Goal: Information Seeking & Learning: Check status

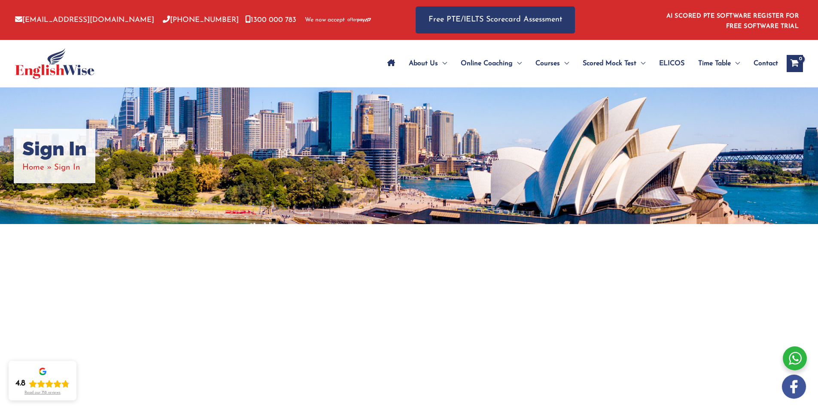
click at [392, 59] on span "Site Navigation: Main Menu" at bounding box center [391, 64] width 8 height 30
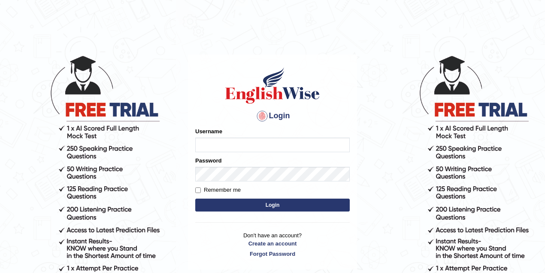
drag, startPoint x: 0, startPoint y: 0, endPoint x: 225, endPoint y: 142, distance: 265.6
click at [225, 142] on input "Username" at bounding box center [272, 144] width 155 height 15
type input "ken32"
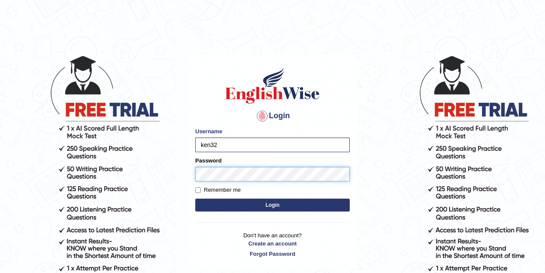
click at [195, 198] on button "Login" at bounding box center [272, 204] width 155 height 13
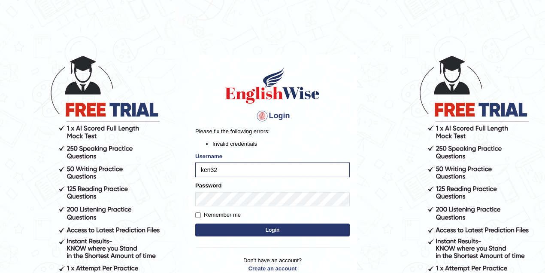
click at [230, 227] on button "Login" at bounding box center [272, 229] width 155 height 13
click at [225, 225] on button "Login" at bounding box center [272, 229] width 155 height 13
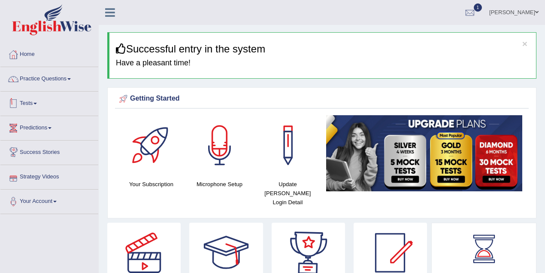
click at [31, 101] on link "Tests" at bounding box center [49, 101] width 98 height 21
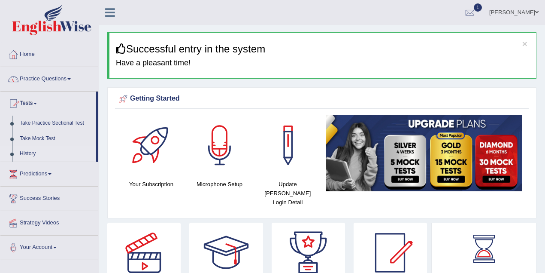
click at [30, 152] on link "History" at bounding box center [56, 153] width 80 height 15
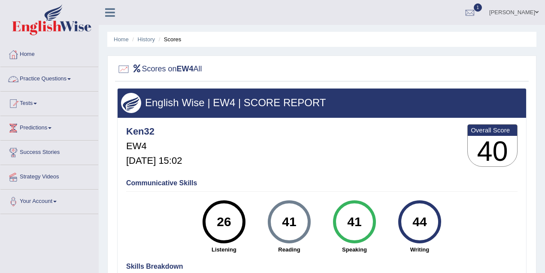
click at [46, 78] on link "Practice Questions" at bounding box center [49, 77] width 98 height 21
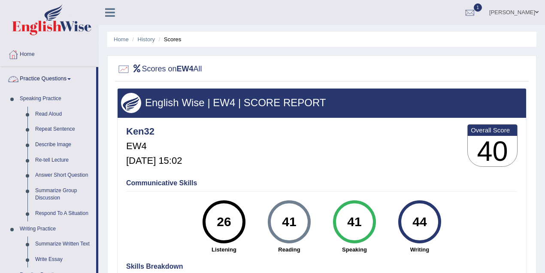
click at [53, 77] on link "Practice Questions" at bounding box center [48, 77] width 96 height 21
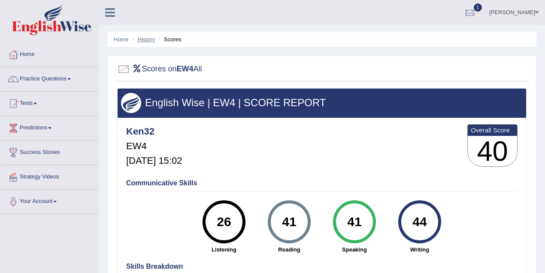
click at [143, 38] on link "History" at bounding box center [146, 39] width 17 height 6
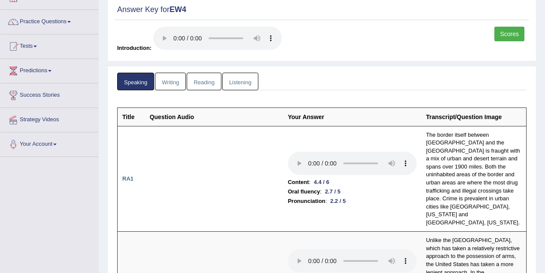
click at [242, 84] on link "Listening" at bounding box center [240, 82] width 36 height 18
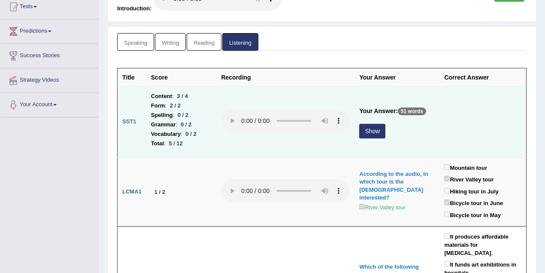
scroll to position [104, 0]
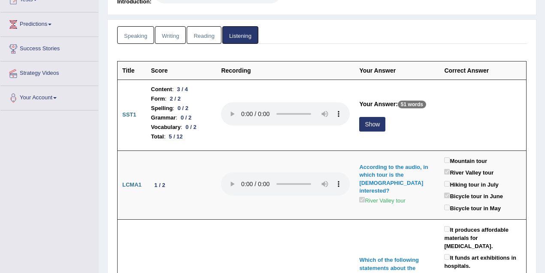
click at [166, 31] on link "Writing" at bounding box center [170, 35] width 31 height 18
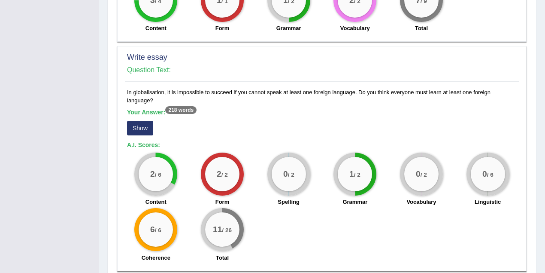
scroll to position [693, 0]
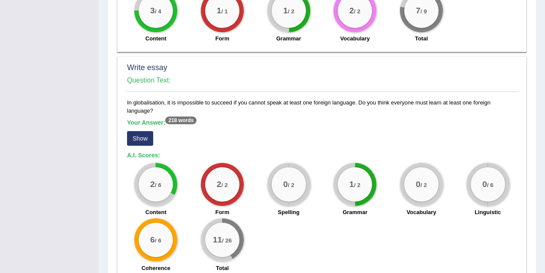
click at [144, 131] on button "Show" at bounding box center [140, 138] width 26 height 15
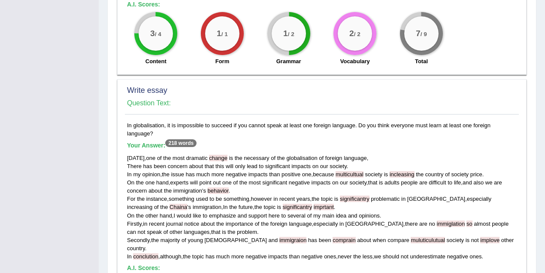
scroll to position [665, 0]
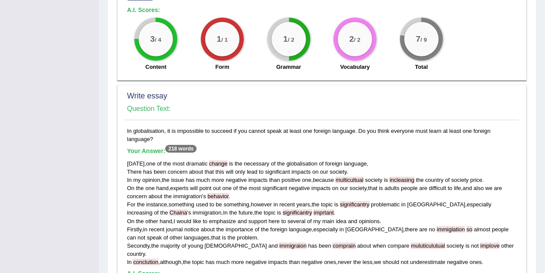
click at [213, 160] on span "change" at bounding box center [218, 163] width 18 height 6
click at [217, 160] on span "change" at bounding box center [218, 163] width 18 height 6
click at [233, 128] on div "In globalisation, it is impossible to succeed if you cannot speak at least one …" at bounding box center [322, 261] width 394 height 268
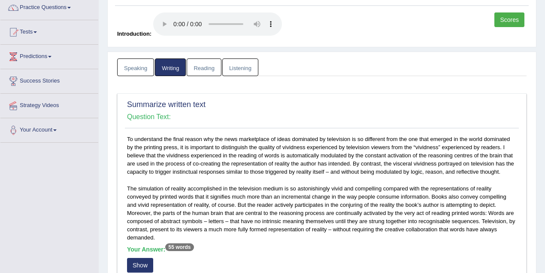
scroll to position [0, 0]
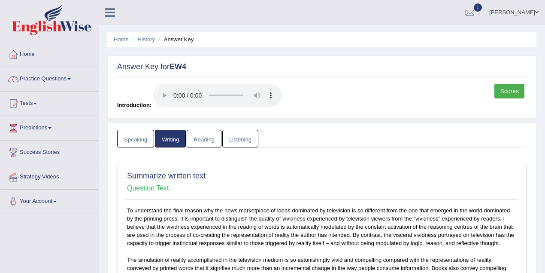
click at [210, 135] on link "Reading" at bounding box center [204, 139] width 34 height 18
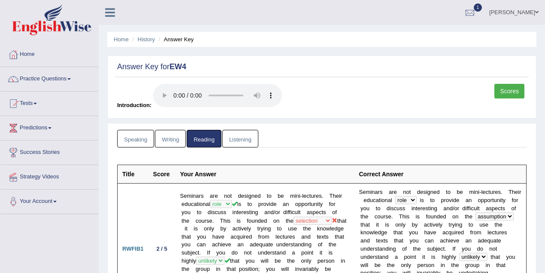
click at [244, 137] on link "Listening" at bounding box center [240, 139] width 36 height 18
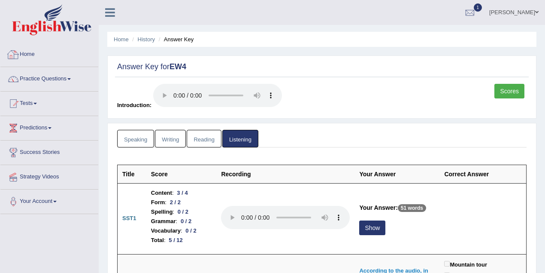
click at [143, 35] on li "History" at bounding box center [142, 39] width 25 height 8
click at [144, 39] on link "History" at bounding box center [146, 39] width 17 height 6
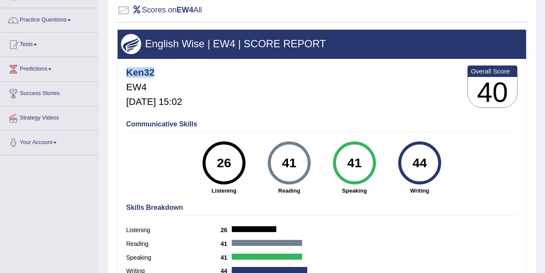
scroll to position [28, 0]
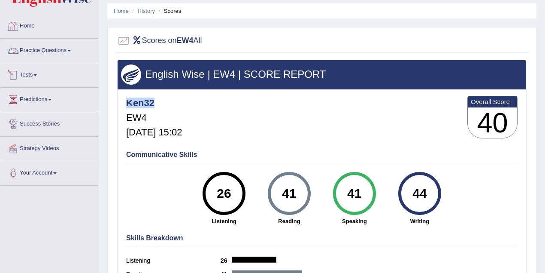
click at [23, 26] on link "Home" at bounding box center [49, 24] width 98 height 21
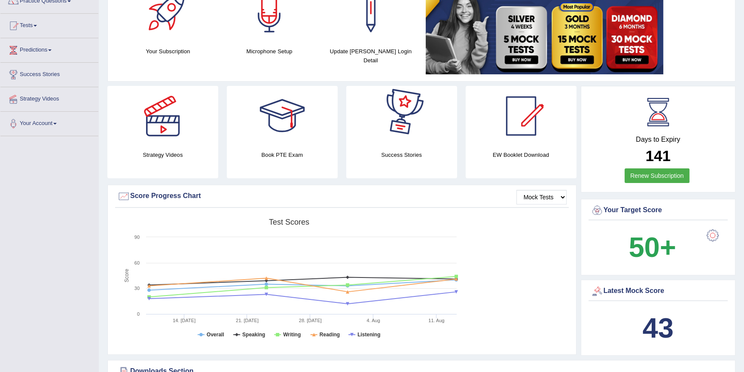
scroll to position [117, 0]
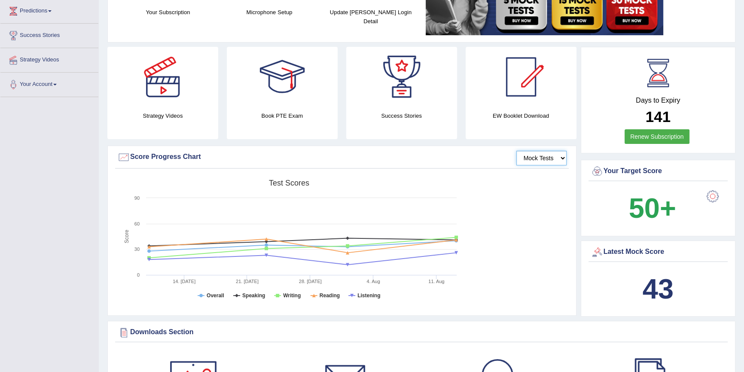
click at [537, 158] on select "Mock Tests" at bounding box center [541, 158] width 50 height 15
click at [545, 159] on select "Mock Tests" at bounding box center [541, 158] width 50 height 15
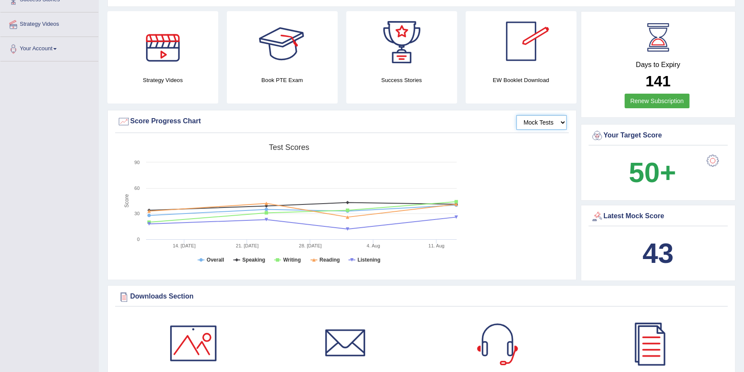
scroll to position [156, 0]
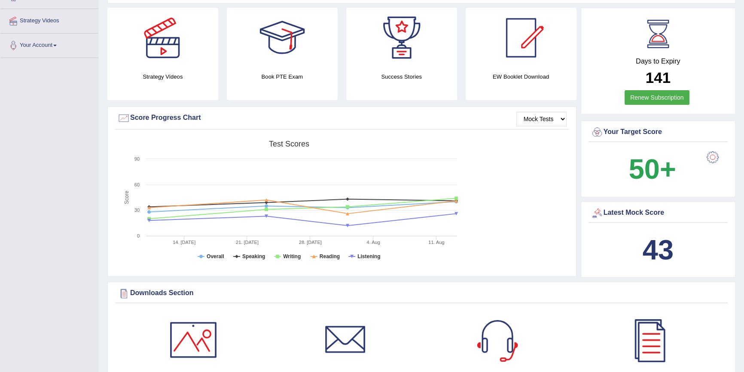
click at [545, 251] on b "43" at bounding box center [658, 249] width 31 height 31
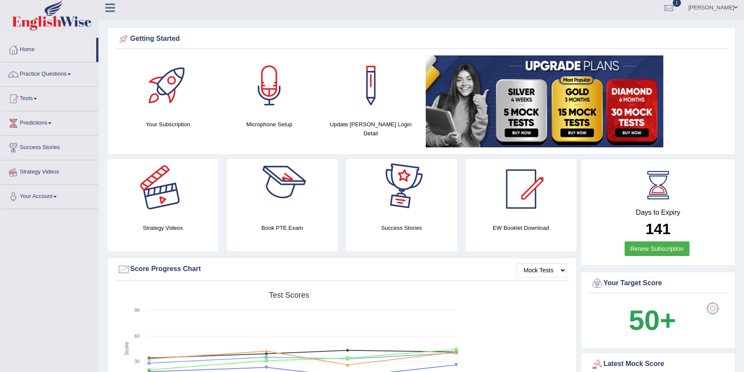
scroll to position [0, 0]
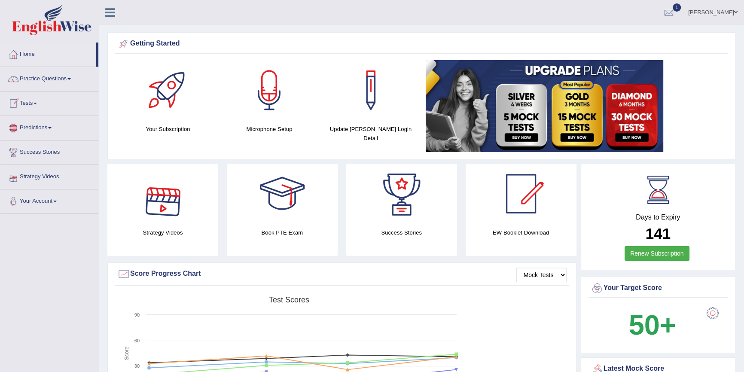
click at [36, 101] on link "Tests" at bounding box center [49, 101] width 98 height 21
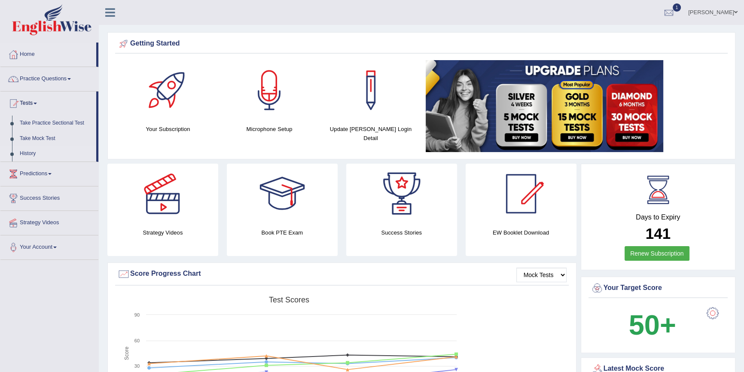
click at [31, 152] on link "History" at bounding box center [56, 153] width 80 height 15
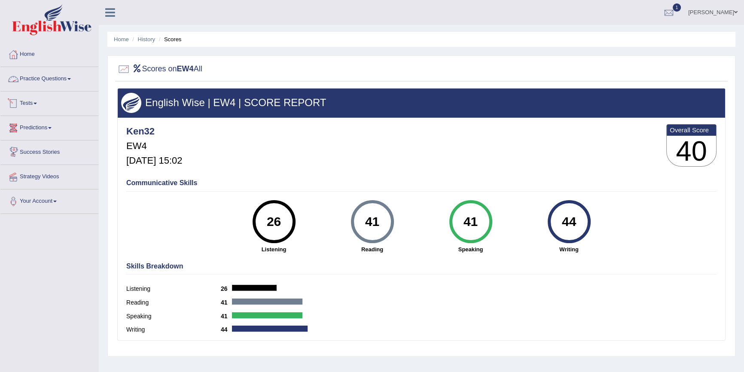
click at [54, 79] on link "Practice Questions" at bounding box center [49, 77] width 98 height 21
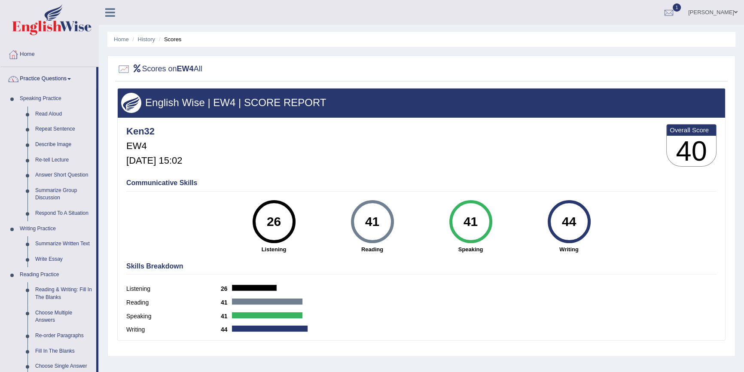
click at [59, 77] on link "Practice Questions" at bounding box center [48, 77] width 96 height 21
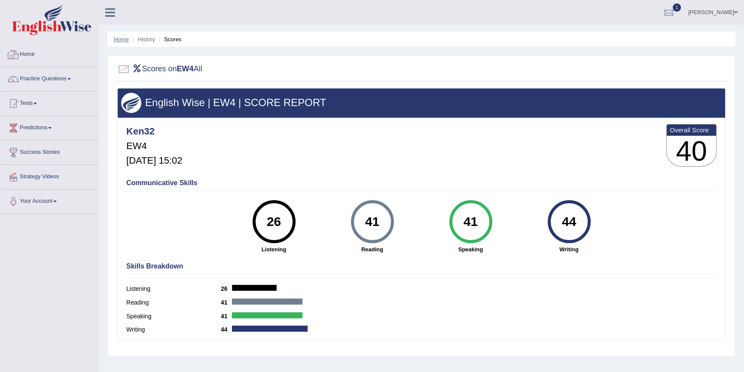
click at [123, 37] on link "Home" at bounding box center [121, 39] width 15 height 6
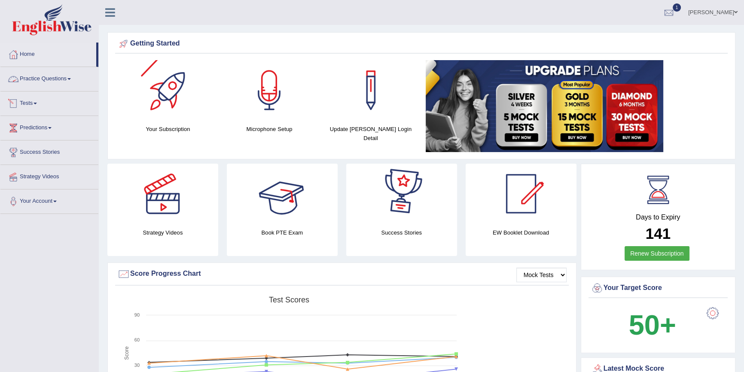
click at [26, 79] on link "Practice Questions" at bounding box center [49, 77] width 98 height 21
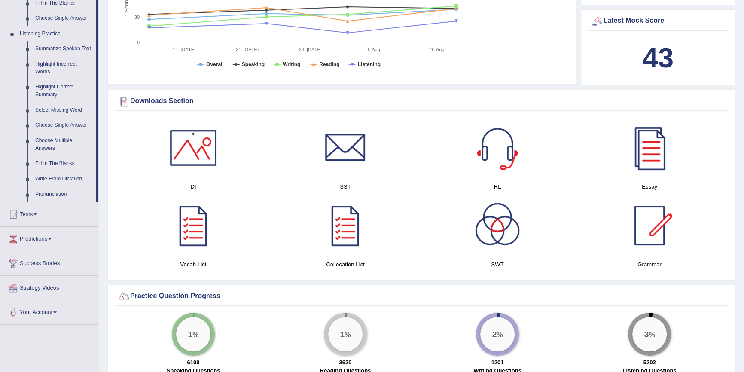
scroll to position [390, 0]
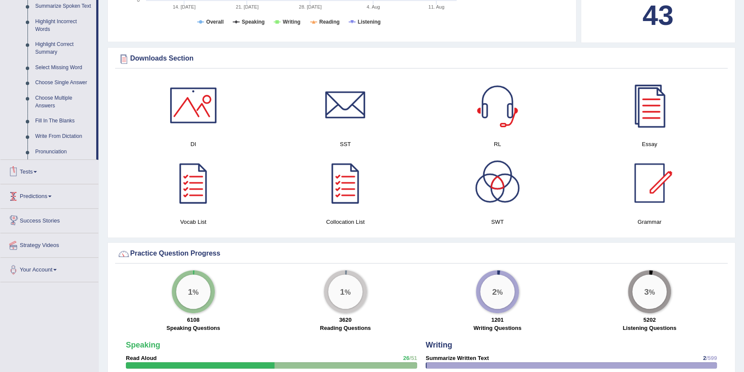
click at [32, 173] on link "Tests" at bounding box center [49, 170] width 98 height 21
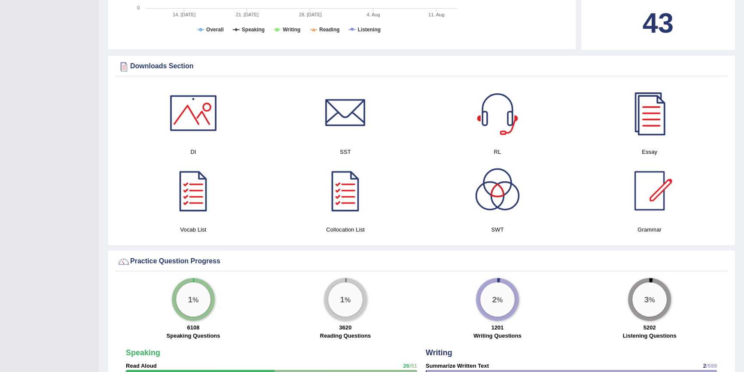
scroll to position [177, 0]
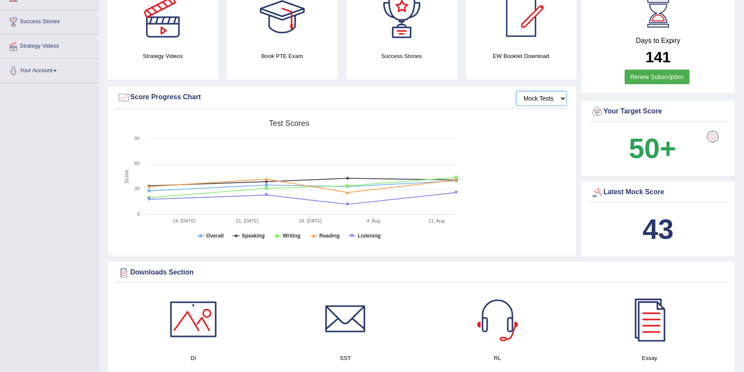
click at [541, 99] on select "Mock Tests" at bounding box center [541, 98] width 50 height 15
click at [516, 91] on select "Mock Tests" at bounding box center [541, 98] width 50 height 15
click at [548, 98] on select "Mock Tests" at bounding box center [541, 98] width 50 height 15
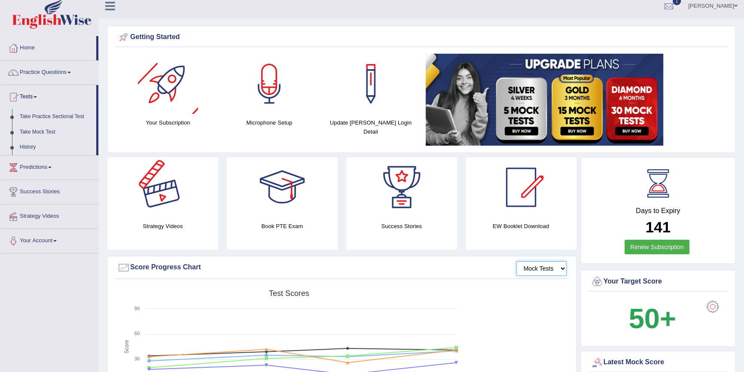
scroll to position [0, 0]
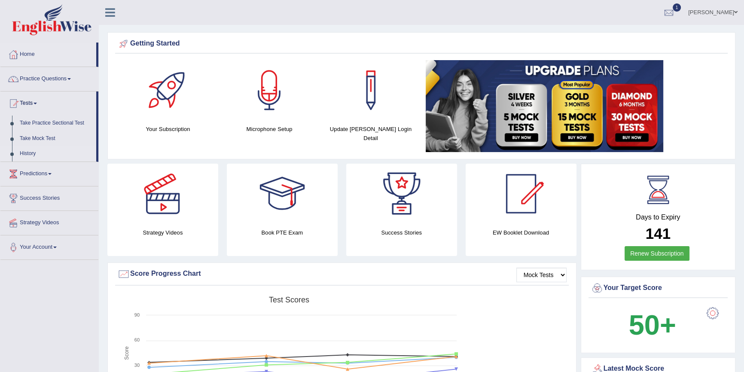
click at [27, 154] on link "History" at bounding box center [56, 153] width 80 height 15
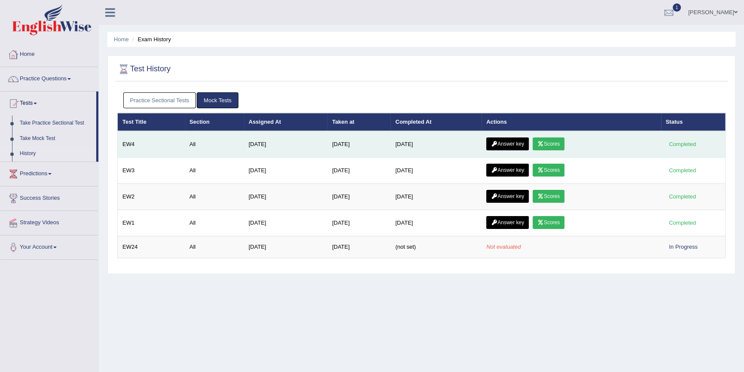
click at [518, 142] on link "Answer key" at bounding box center [507, 143] width 43 height 13
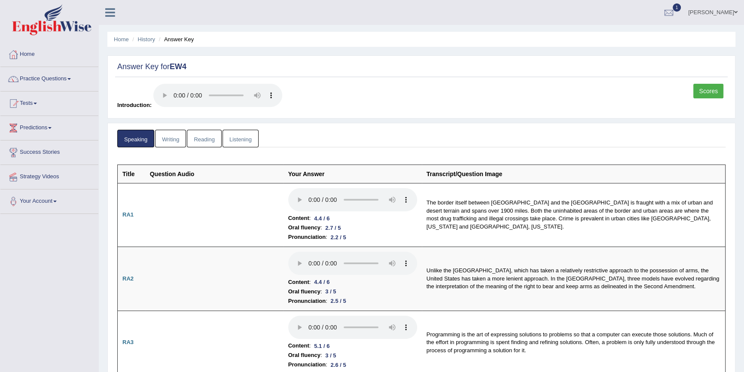
click at [247, 140] on link "Listening" at bounding box center [240, 139] width 36 height 18
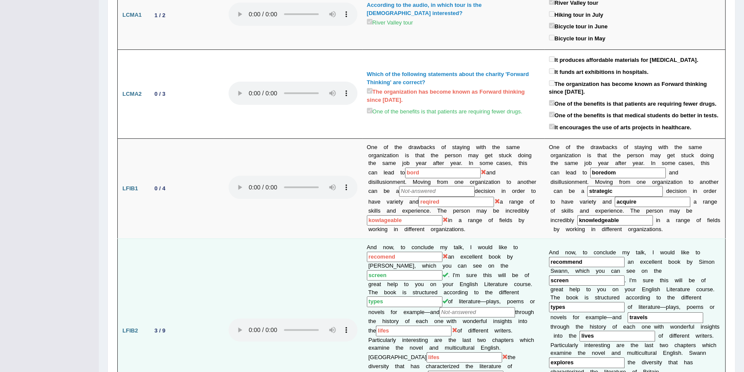
scroll to position [39, 0]
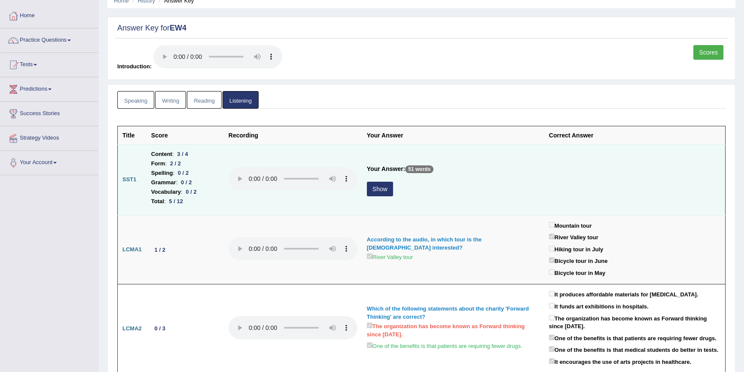
click at [380, 189] on button "Show" at bounding box center [380, 189] width 26 height 15
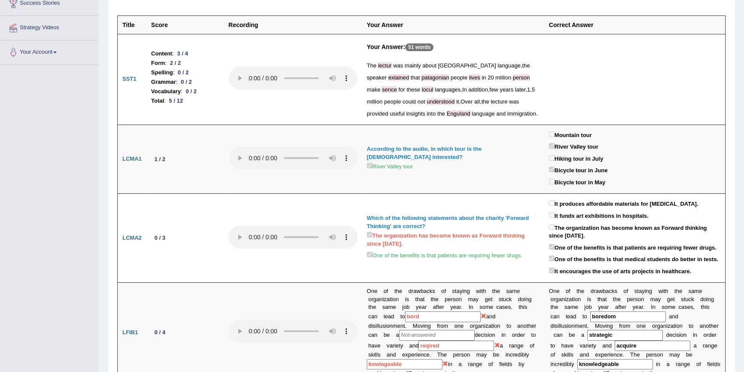
scroll to position [117, 0]
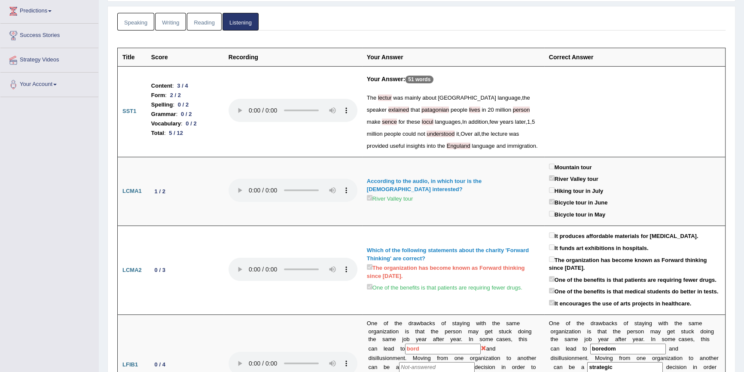
click at [426, 134] on span "understood" at bounding box center [440, 134] width 28 height 6
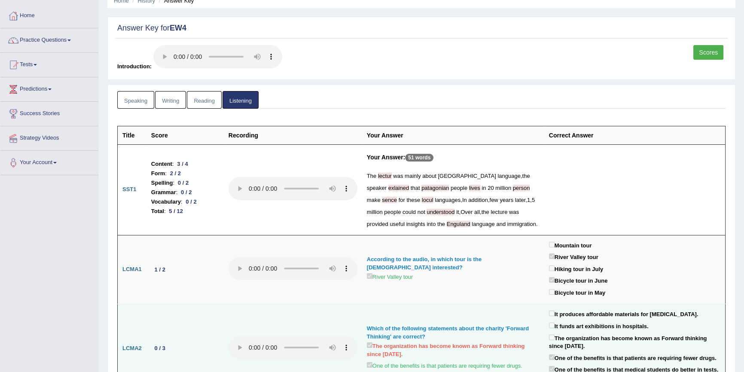
scroll to position [0, 0]
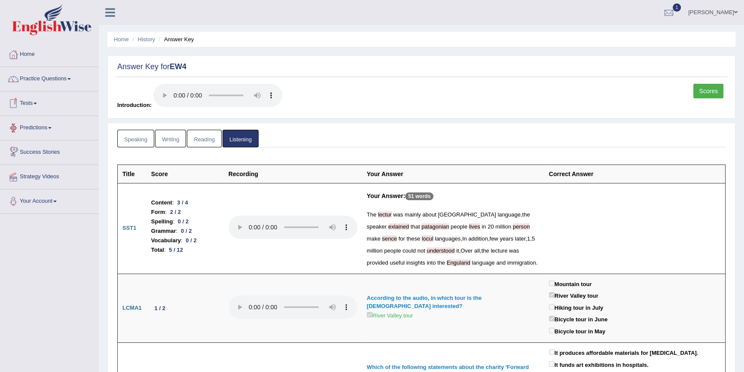
drag, startPoint x: 116, startPoint y: 138, endPoint x: 136, endPoint y: 143, distance: 20.2
click at [137, 143] on link "Speaking" at bounding box center [135, 139] width 37 height 18
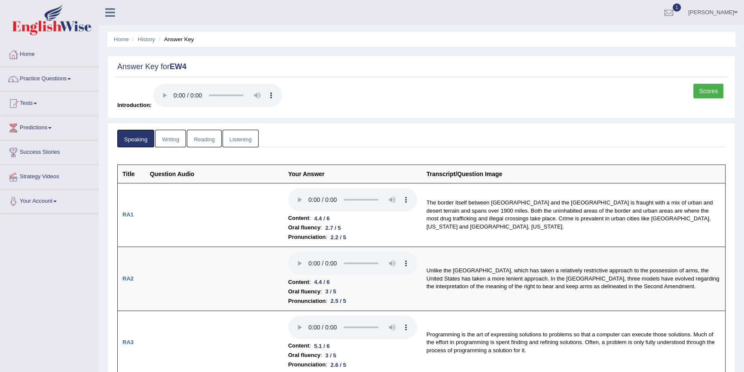
click at [696, 88] on link "Scores" at bounding box center [708, 91] width 30 height 15
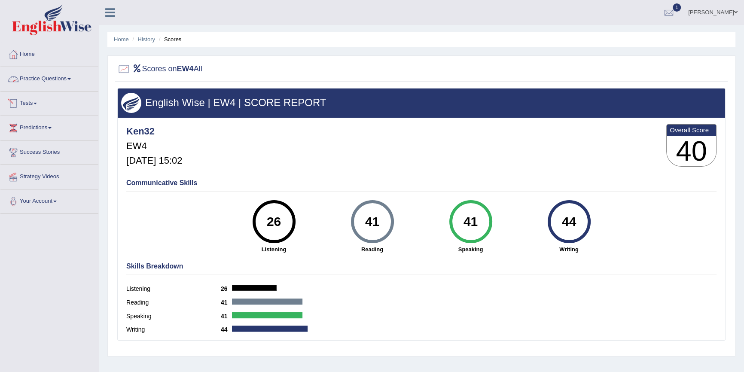
click at [19, 101] on div at bounding box center [13, 103] width 13 height 13
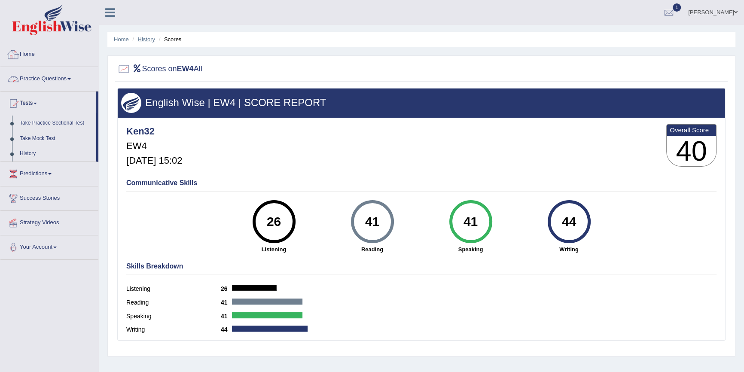
click at [152, 40] on link "History" at bounding box center [146, 39] width 17 height 6
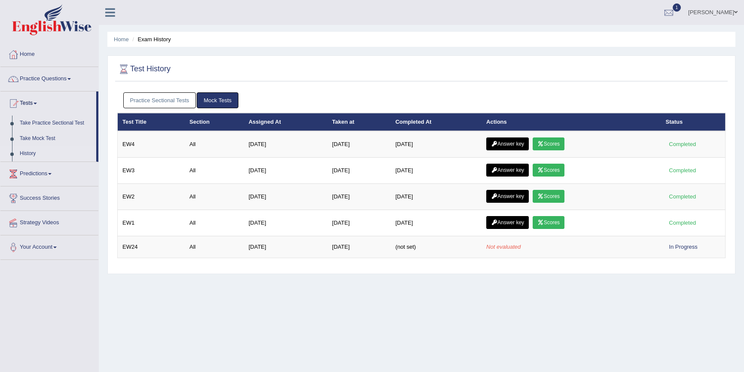
click at [517, 143] on link "Answer key" at bounding box center [507, 143] width 43 height 13
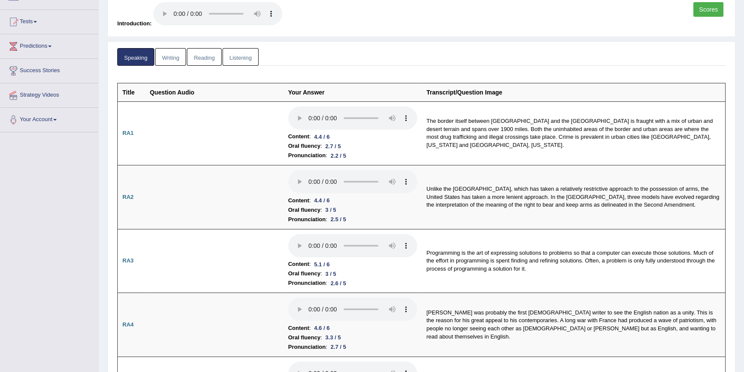
scroll to position [78, 0]
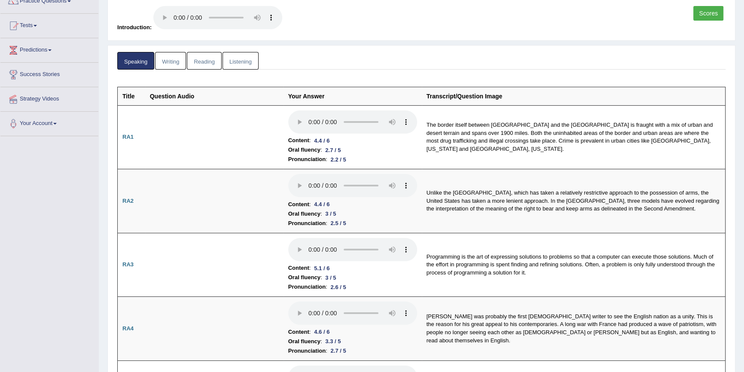
click at [243, 55] on link "Listening" at bounding box center [240, 61] width 36 height 18
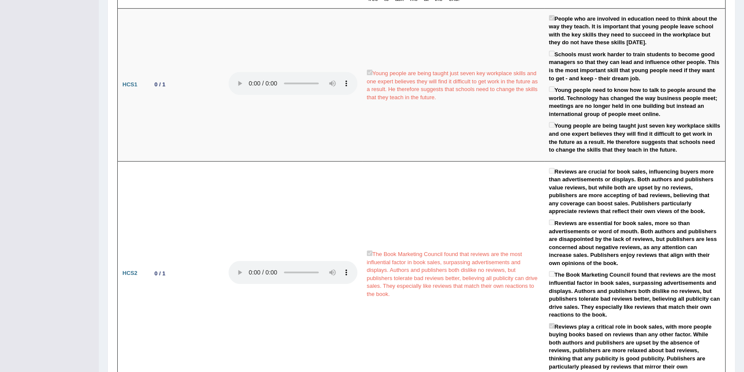
scroll to position [703, 0]
